Goal: Information Seeking & Learning: Check status

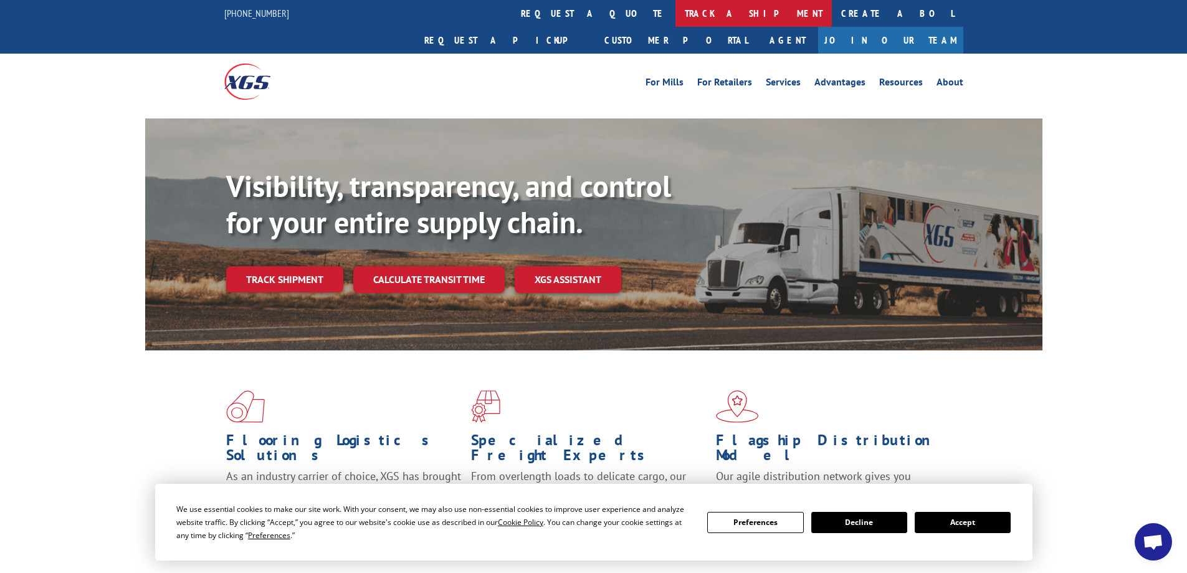
click at [675, 12] on link "track a shipment" at bounding box center [753, 13] width 156 height 27
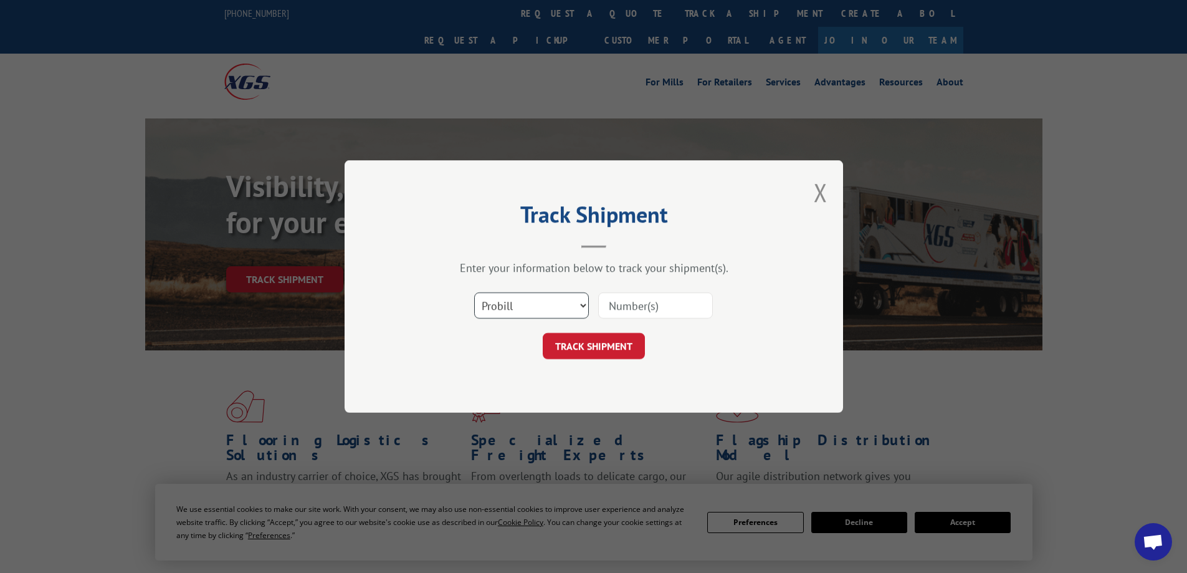
click at [581, 304] on select "Select category... Probill BOL PO" at bounding box center [531, 305] width 115 height 26
select select "po"
click at [474, 292] on select "Select category... Probill BOL PO" at bounding box center [531, 305] width 115 height 26
click at [616, 308] on input at bounding box center [655, 305] width 115 height 26
type input "1131488"
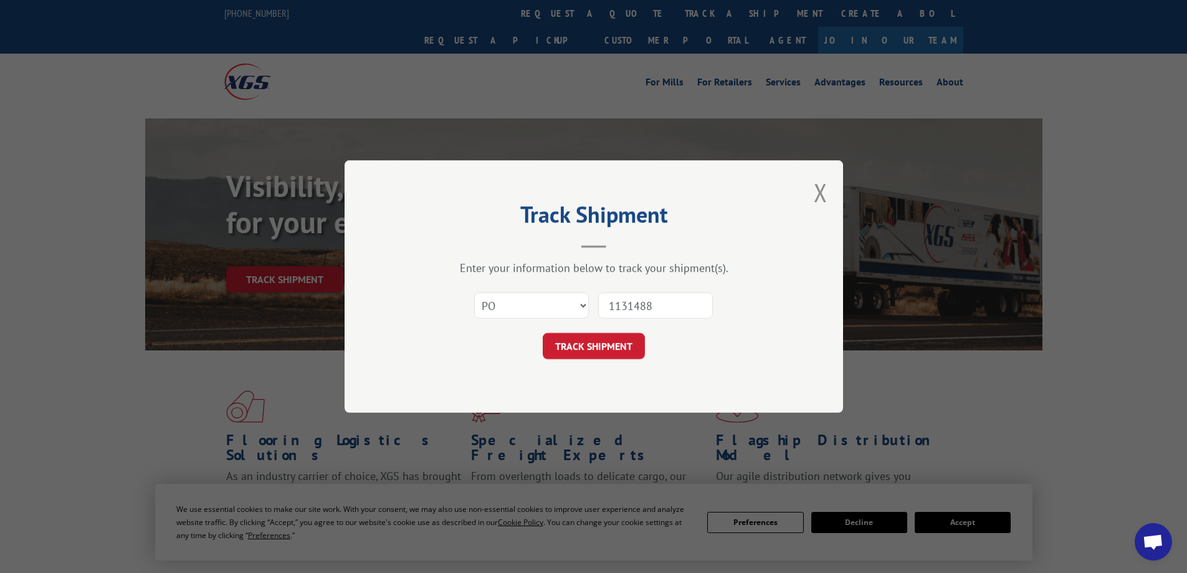
click button "TRACK SHIPMENT" at bounding box center [594, 346] width 102 height 26
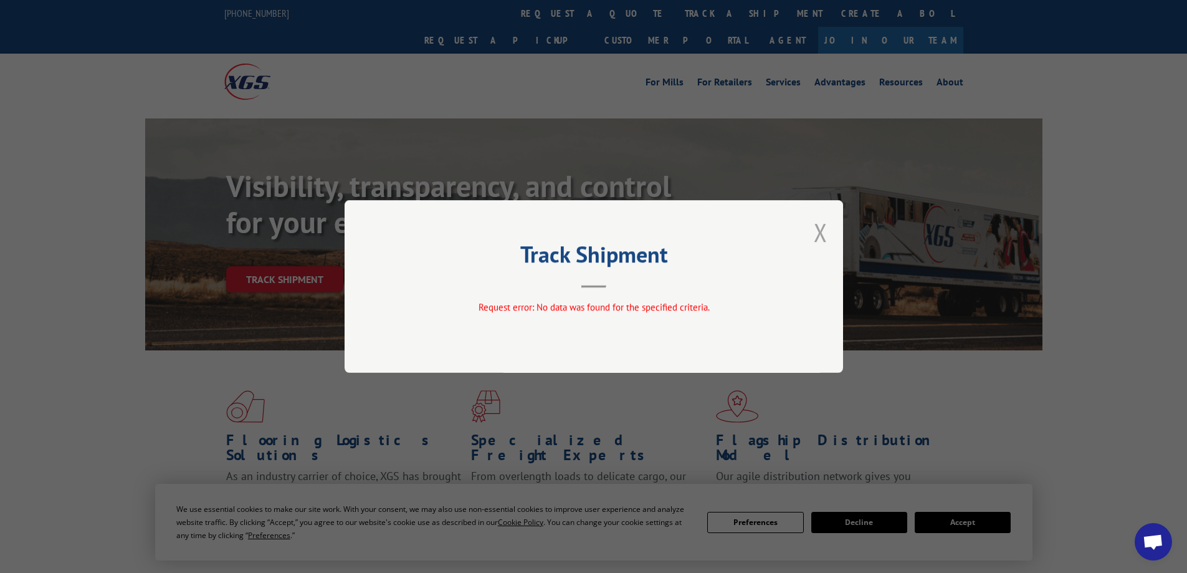
click at [822, 234] on button "Close modal" at bounding box center [821, 232] width 14 height 33
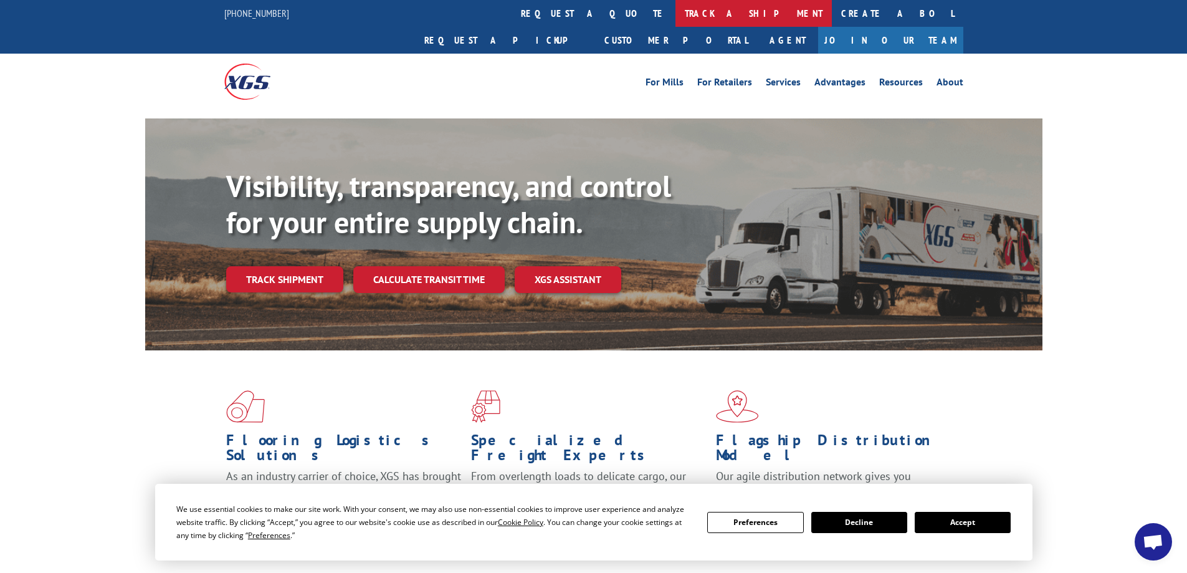
click at [675, 11] on link "track a shipment" at bounding box center [753, 13] width 156 height 27
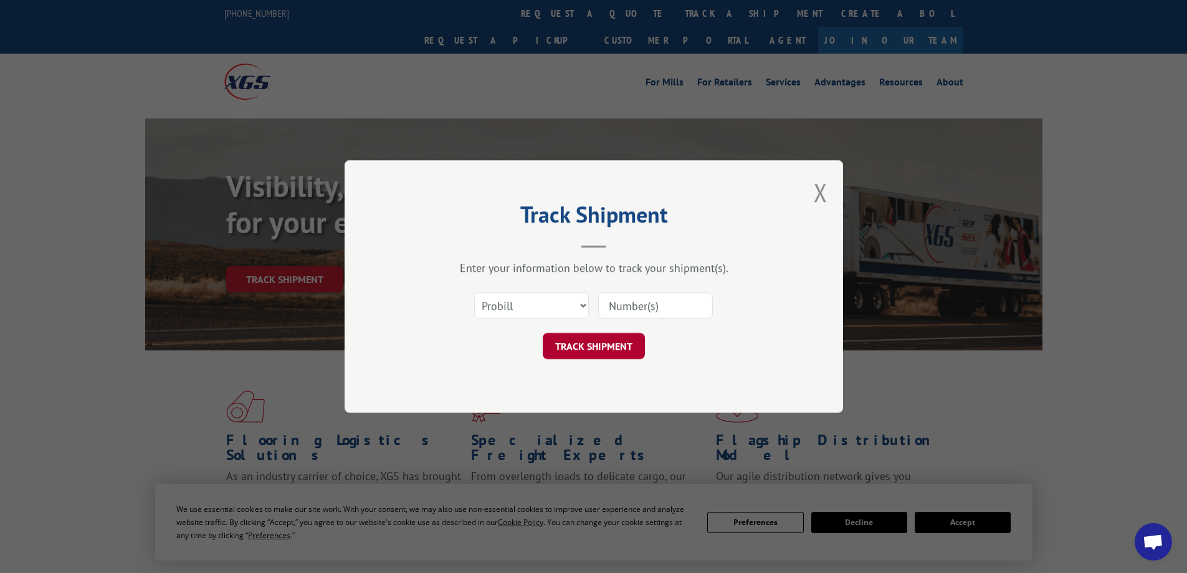
click at [612, 348] on button "TRACK SHIPMENT" at bounding box center [594, 346] width 102 height 26
click at [582, 304] on select "Select category... Probill BOL PO" at bounding box center [531, 305] width 115 height 26
click at [830, 196] on div "Track Shipment Enter your information below to track your shipment(s). Select c…" at bounding box center [594, 286] width 498 height 252
click at [825, 191] on button "Close modal" at bounding box center [821, 192] width 14 height 33
